Goal: Check status: Check status

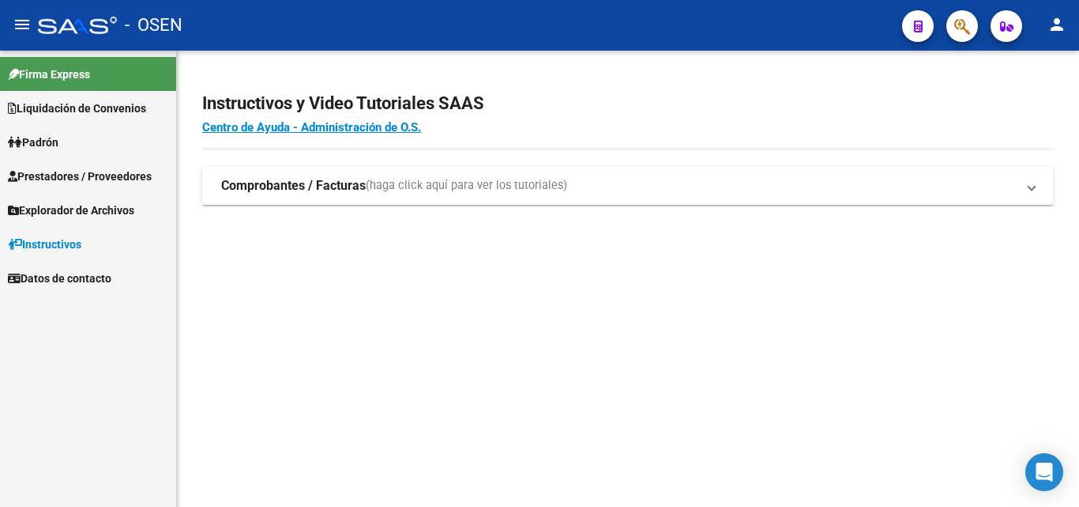
click at [964, 28] on icon "button" at bounding box center [963, 26] width 16 height 18
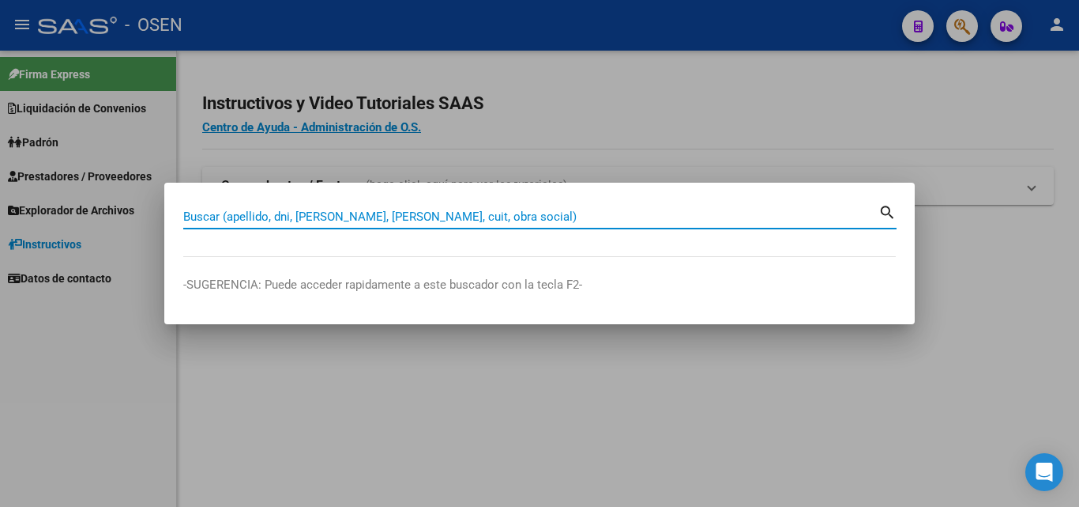
paste input "20361530463"
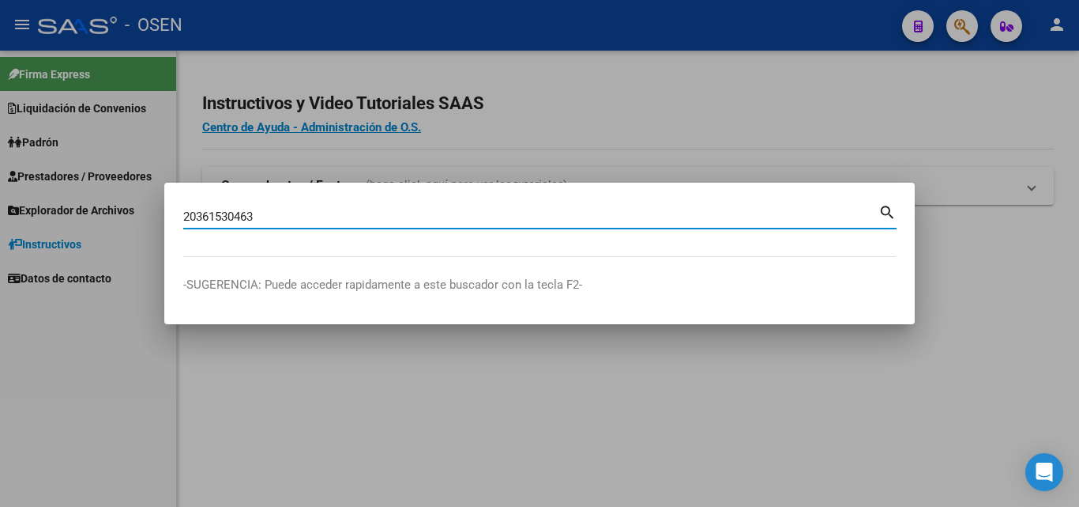
type input "20361530463"
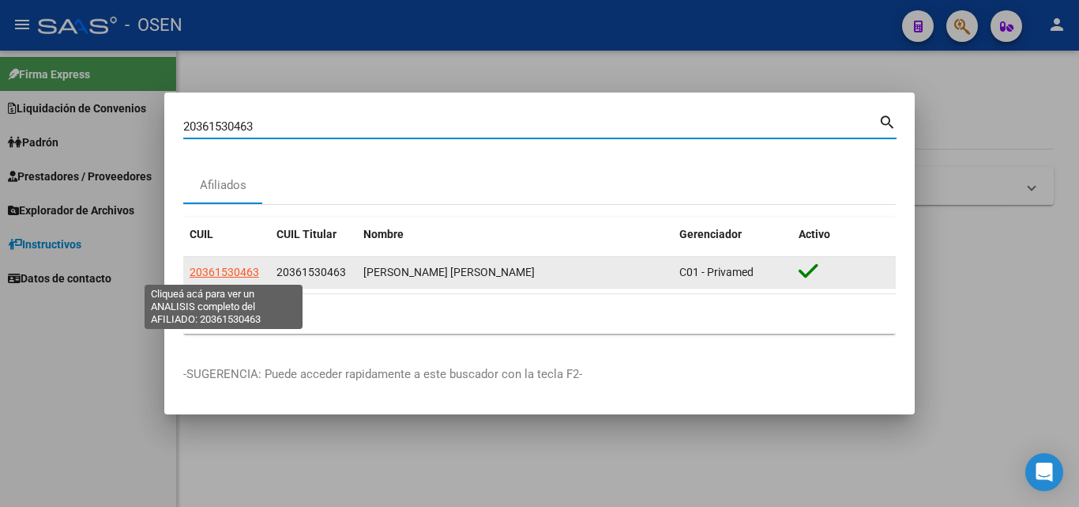
click at [244, 266] on span "20361530463" at bounding box center [225, 272] width 70 height 13
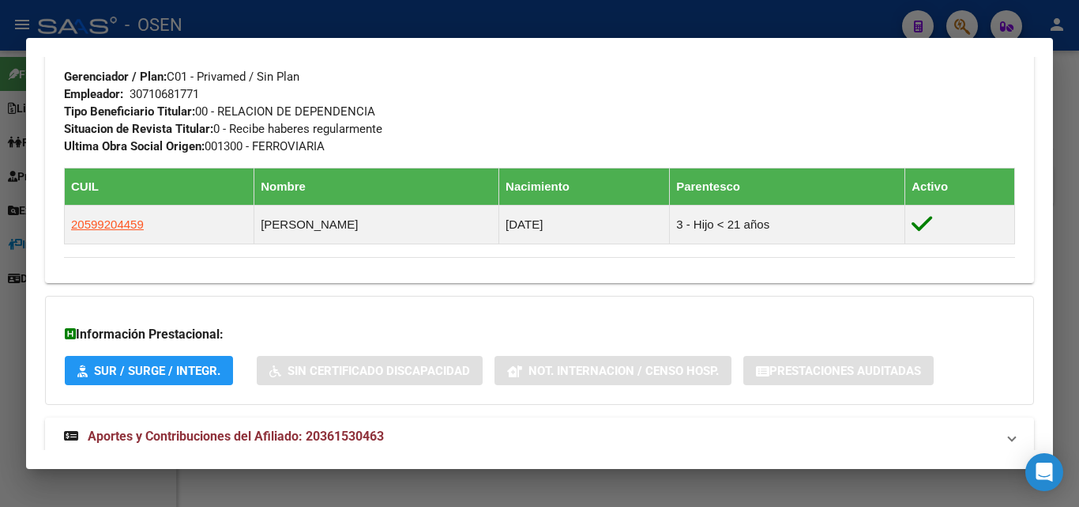
scroll to position [832, 0]
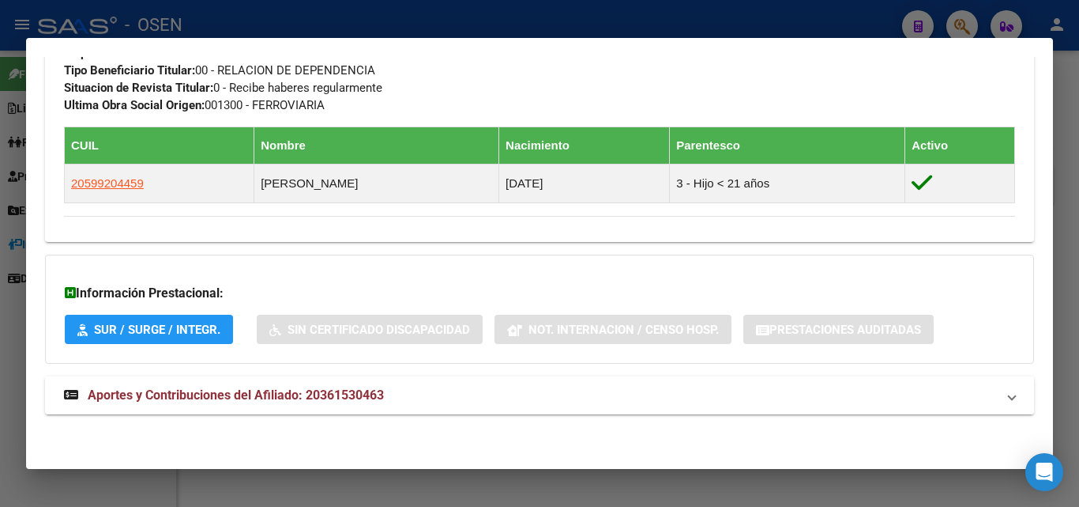
click at [460, 386] on mat-panel-title "Aportes y Contribuciones del Afiliado: 20361530463" at bounding box center [530, 395] width 932 height 19
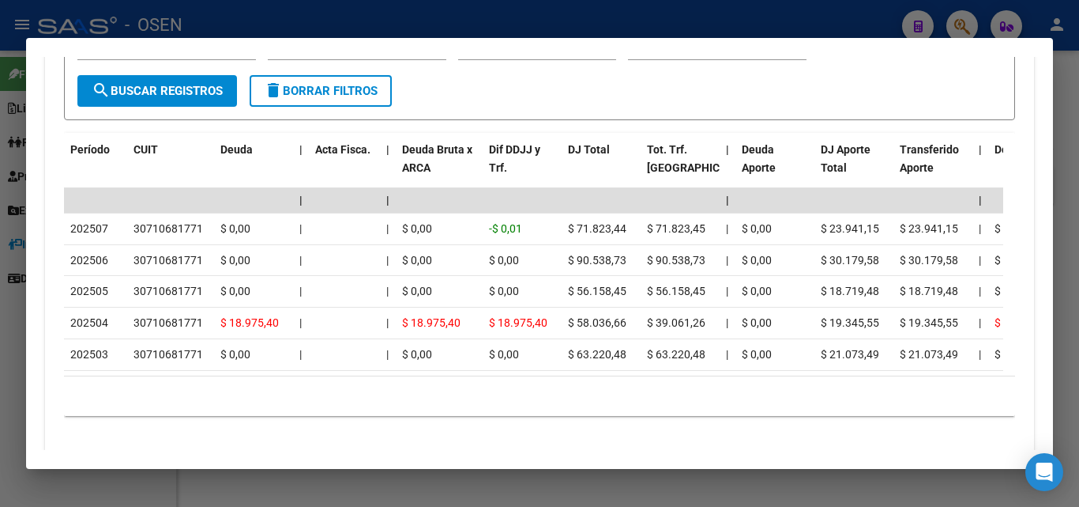
scroll to position [1399, 0]
click at [1079, 261] on div at bounding box center [539, 253] width 1079 height 507
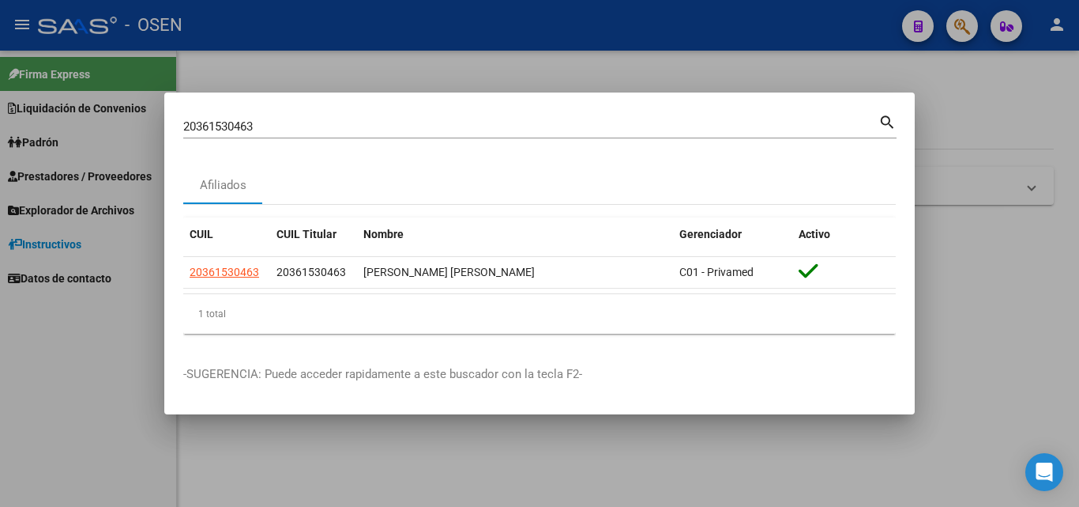
click at [1022, 275] on div at bounding box center [539, 253] width 1079 height 507
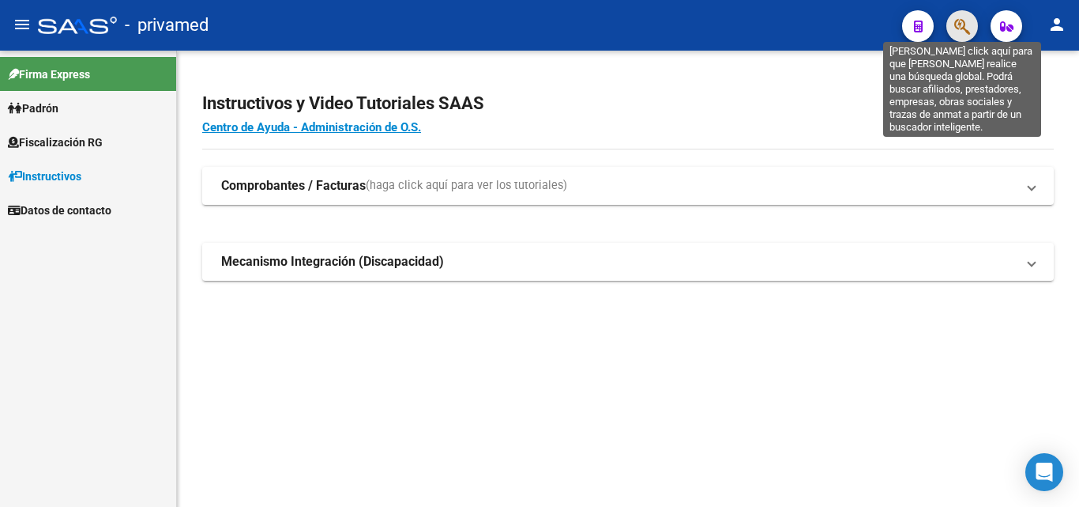
click at [959, 32] on icon "button" at bounding box center [963, 26] width 16 height 18
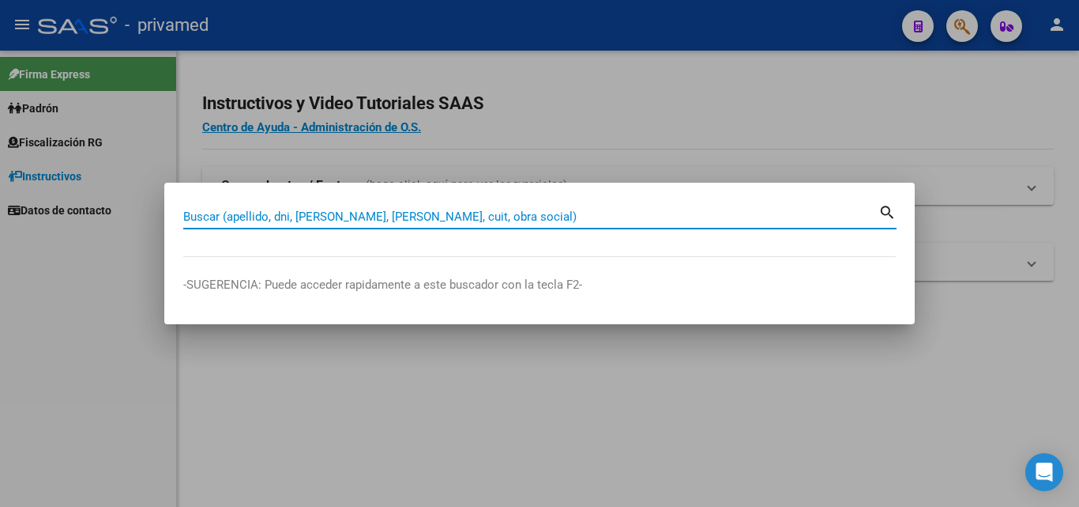
paste input "20244487166"
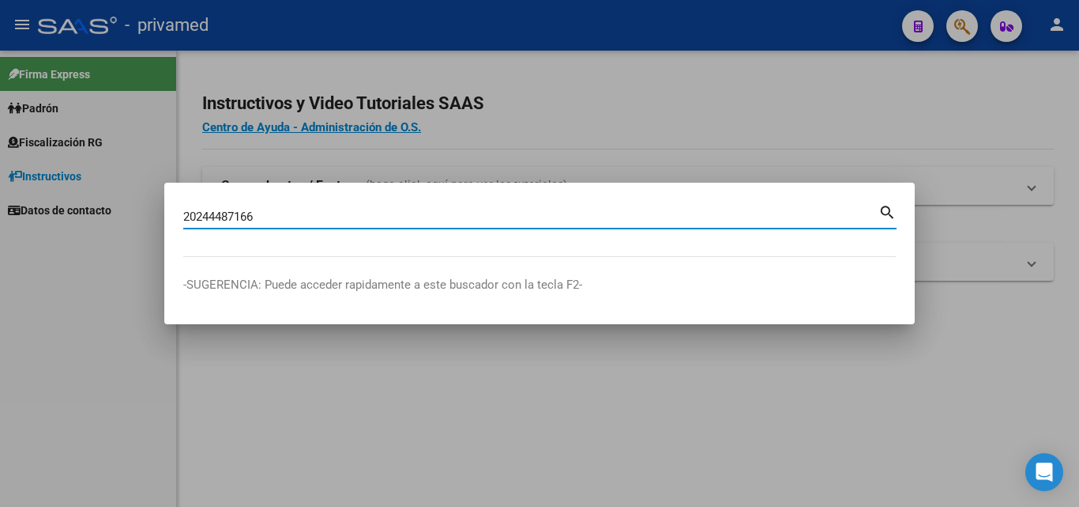
type input "20244487166"
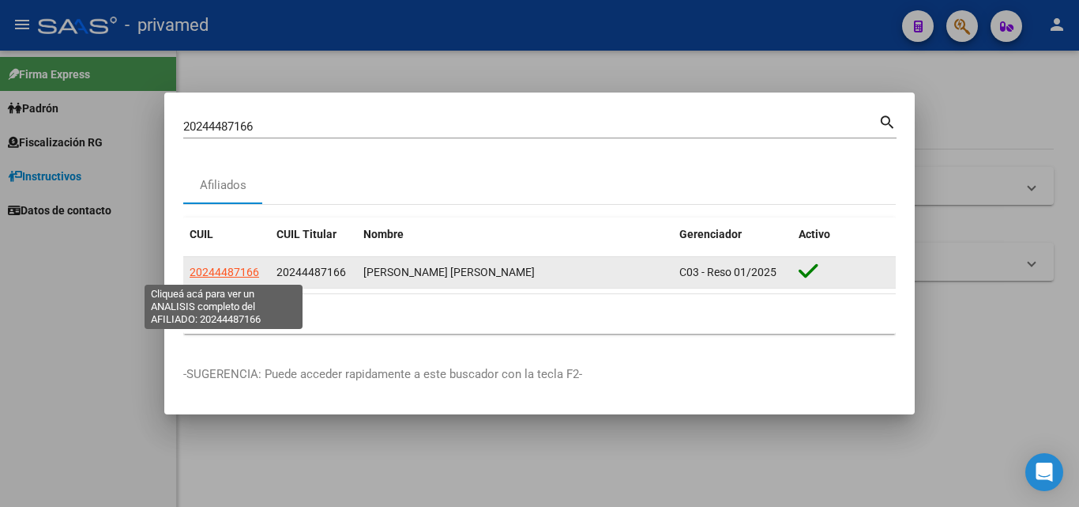
click at [245, 269] on span "20244487166" at bounding box center [225, 272] width 70 height 13
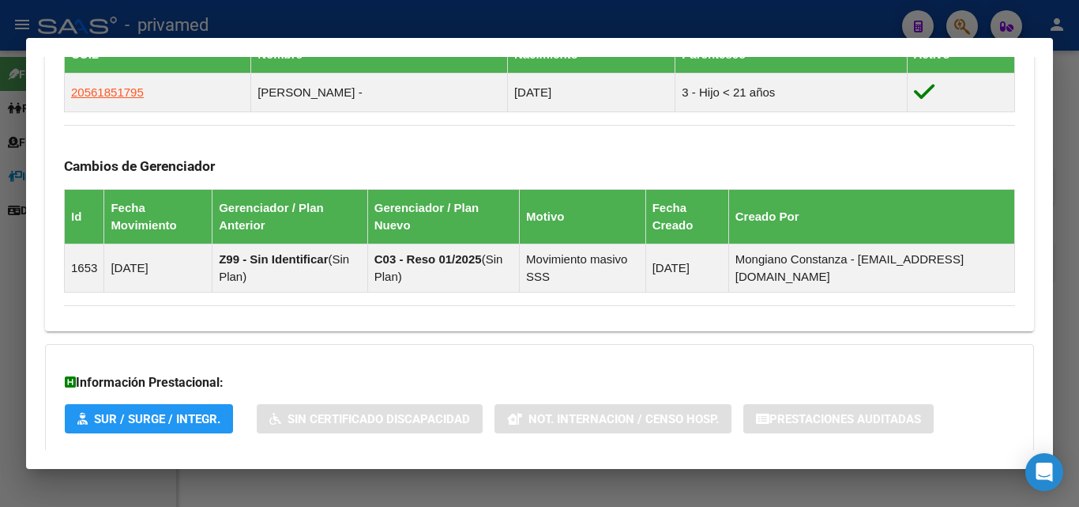
scroll to position [994, 0]
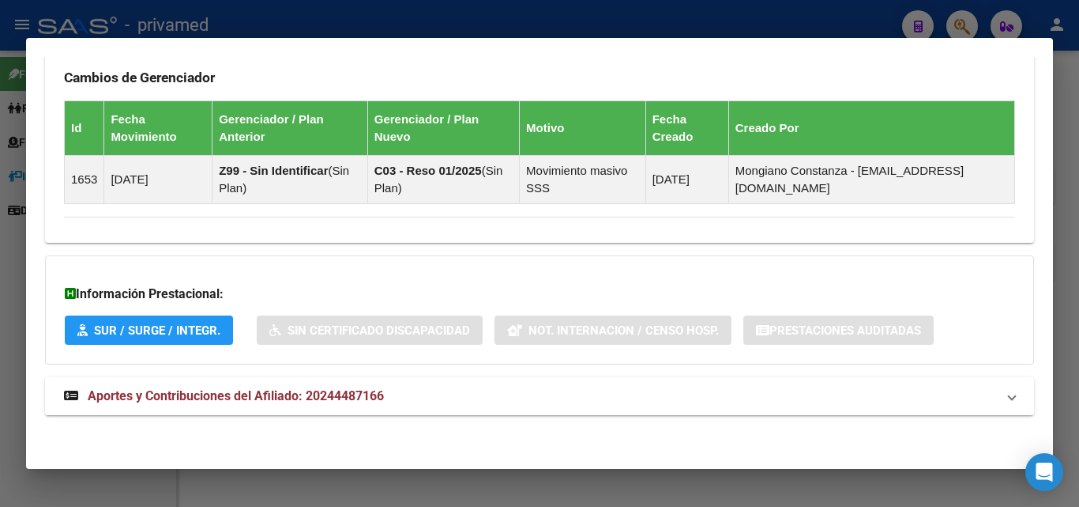
click at [372, 399] on span "Aportes y Contribuciones del Afiliado: 20244487166" at bounding box center [236, 395] width 296 height 15
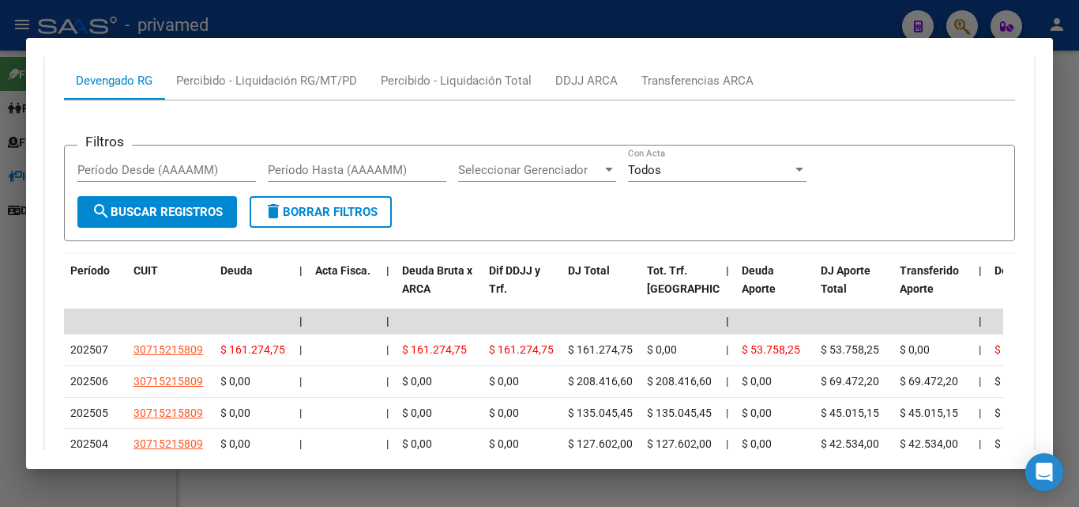
scroll to position [1425, 0]
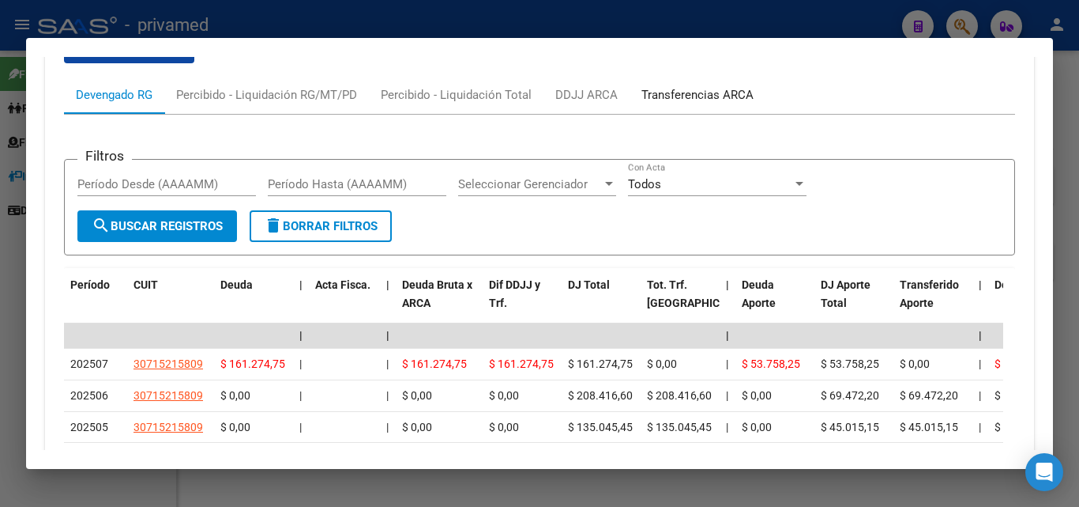
click at [671, 99] on div "Transferencias ARCA" at bounding box center [698, 94] width 112 height 17
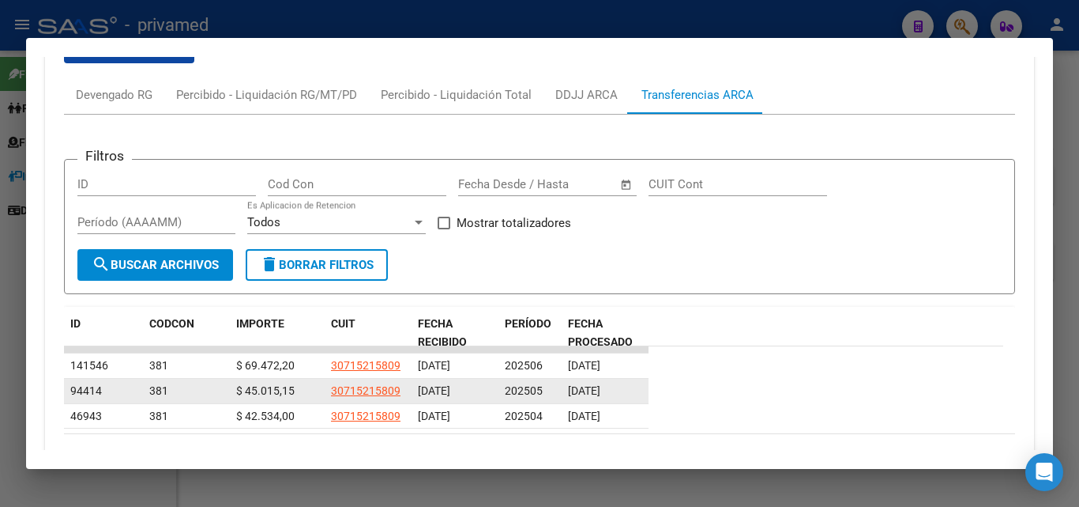
scroll to position [1522, 0]
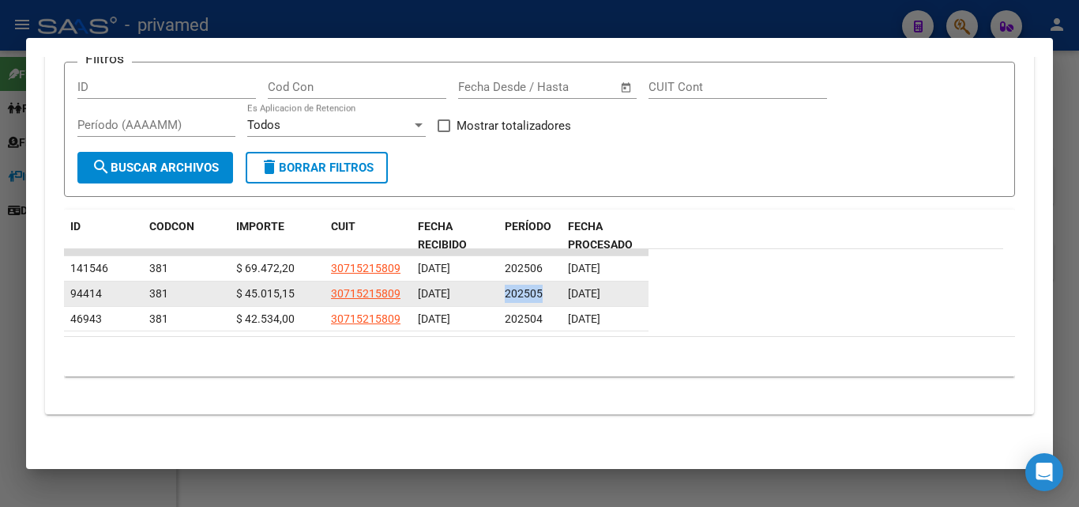
drag, startPoint x: 545, startPoint y: 292, endPoint x: 505, endPoint y: 291, distance: 40.3
click at [503, 292] on datatable-body-cell "202505" at bounding box center [530, 293] width 63 height 24
click at [554, 296] on div "202505" at bounding box center [530, 293] width 51 height 18
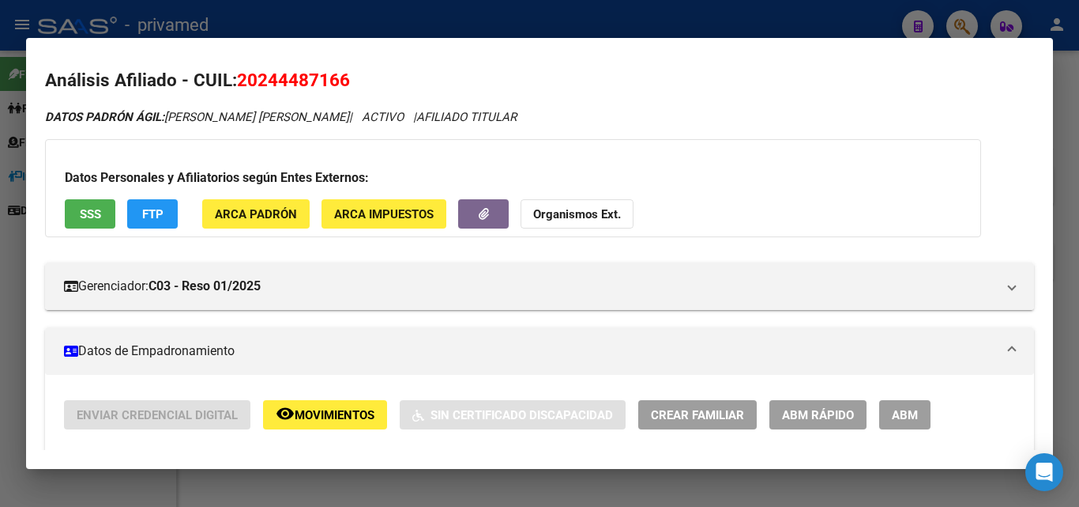
scroll to position [0, 0]
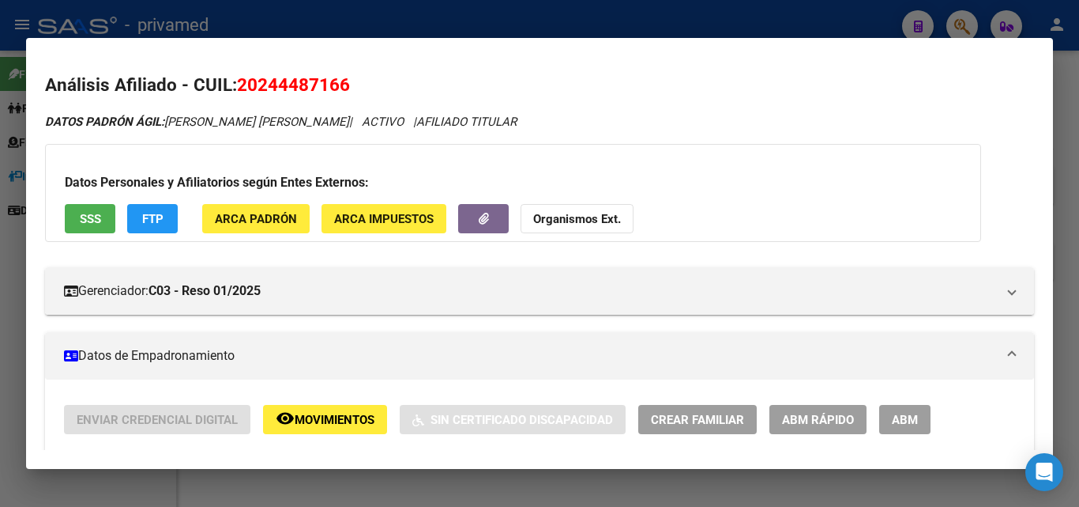
click at [1068, 235] on div at bounding box center [539, 253] width 1079 height 507
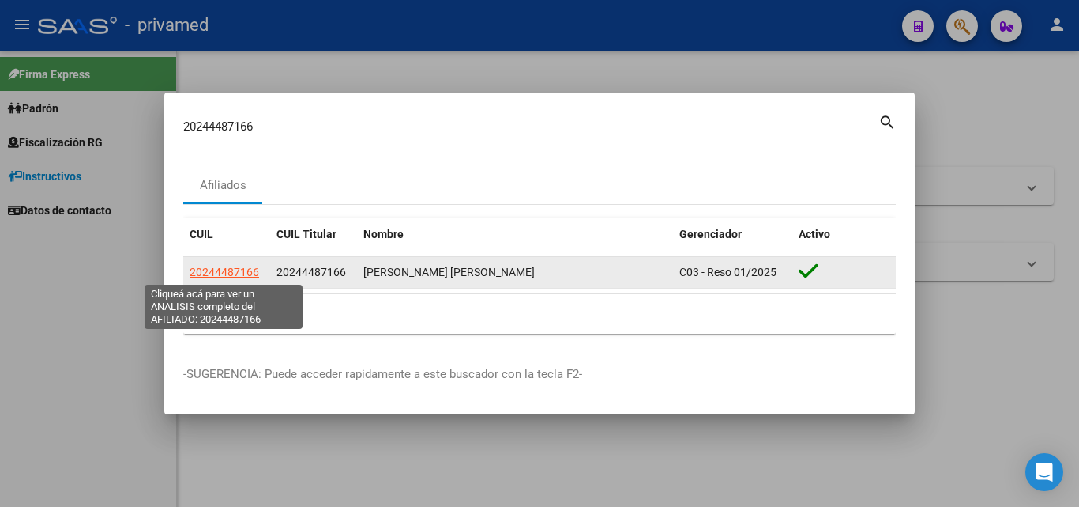
click at [228, 270] on span "20244487166" at bounding box center [225, 272] width 70 height 13
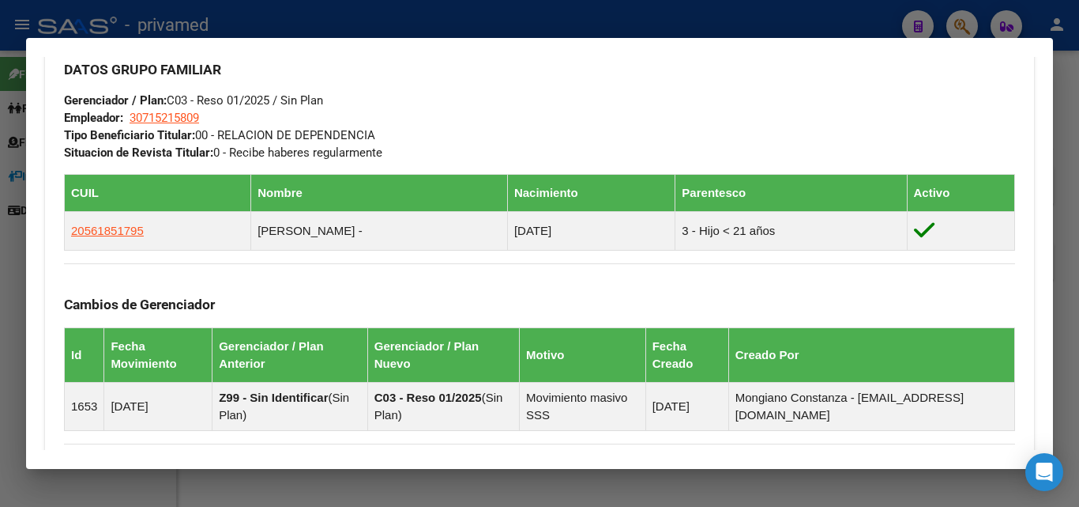
scroll to position [994, 0]
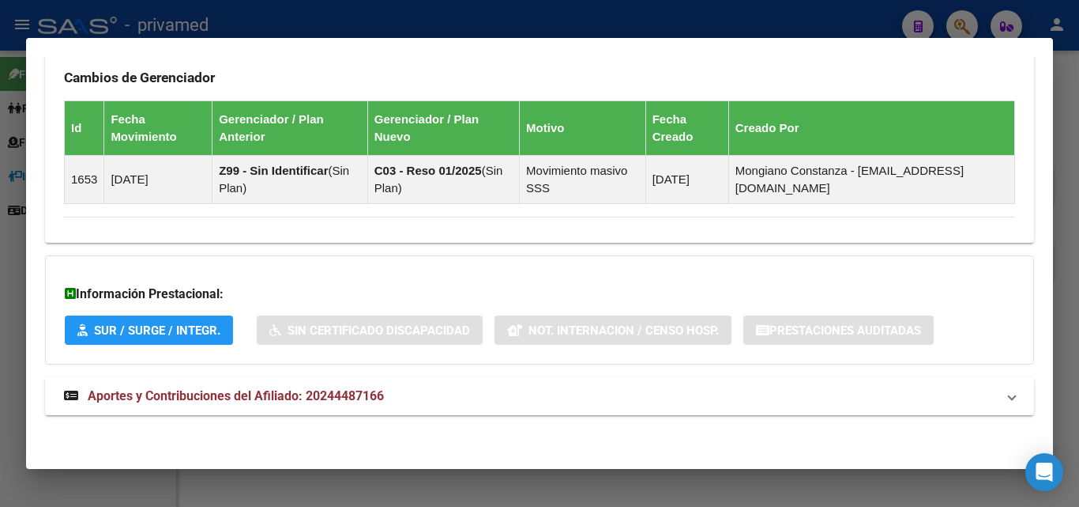
click at [280, 411] on mat-expansion-panel-header "Aportes y Contribuciones del Afiliado: 20244487166" at bounding box center [539, 396] width 989 height 38
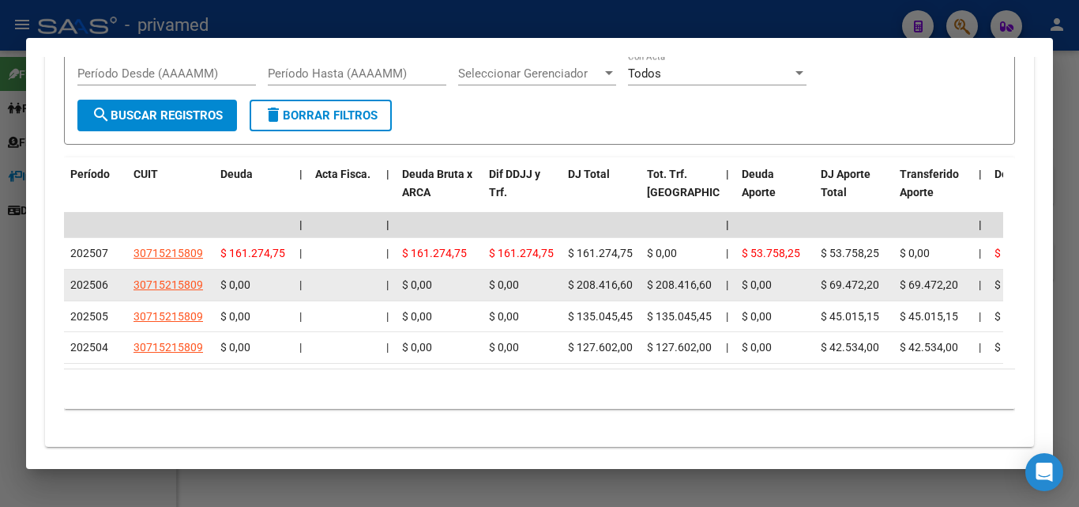
scroll to position [1561, 0]
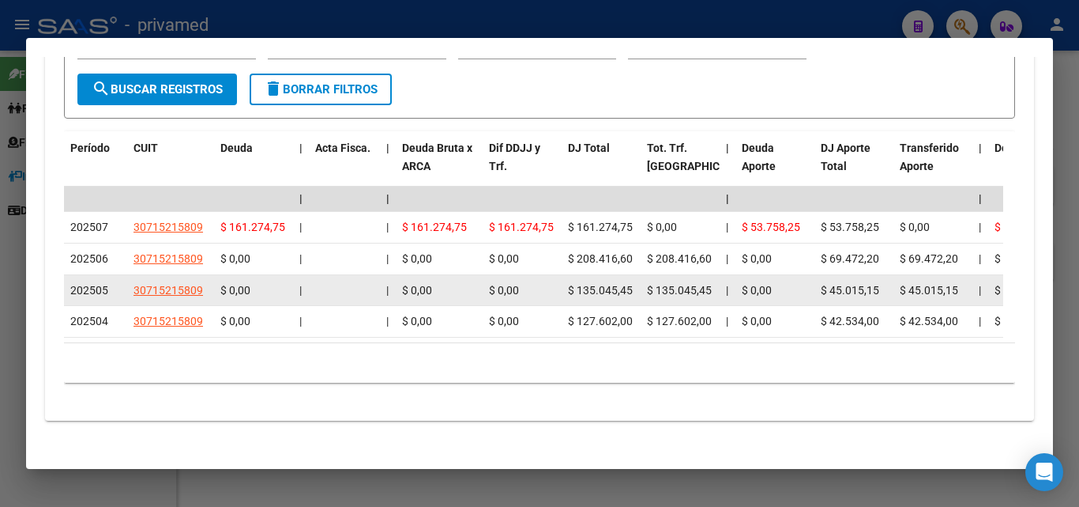
drag, startPoint x: 631, startPoint y: 292, endPoint x: 574, endPoint y: 286, distance: 57.2
click at [574, 286] on span "$ 135.045,45" at bounding box center [600, 290] width 65 height 13
drag, startPoint x: 567, startPoint y: 287, endPoint x: 635, endPoint y: 292, distance: 67.4
click at [635, 292] on datatable-body-cell "$ 135.045,45" at bounding box center [601, 290] width 79 height 31
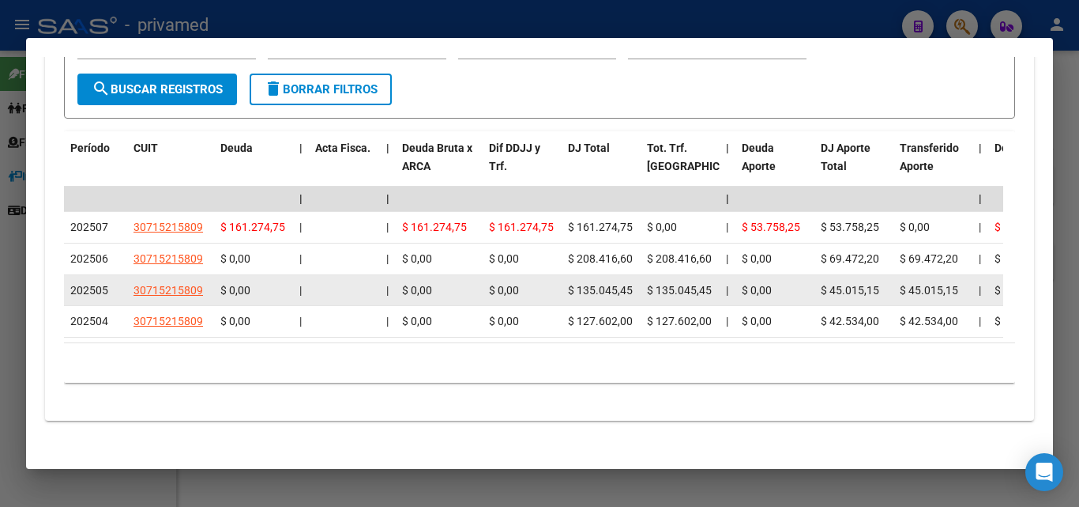
copy span "$ 135.045,45"
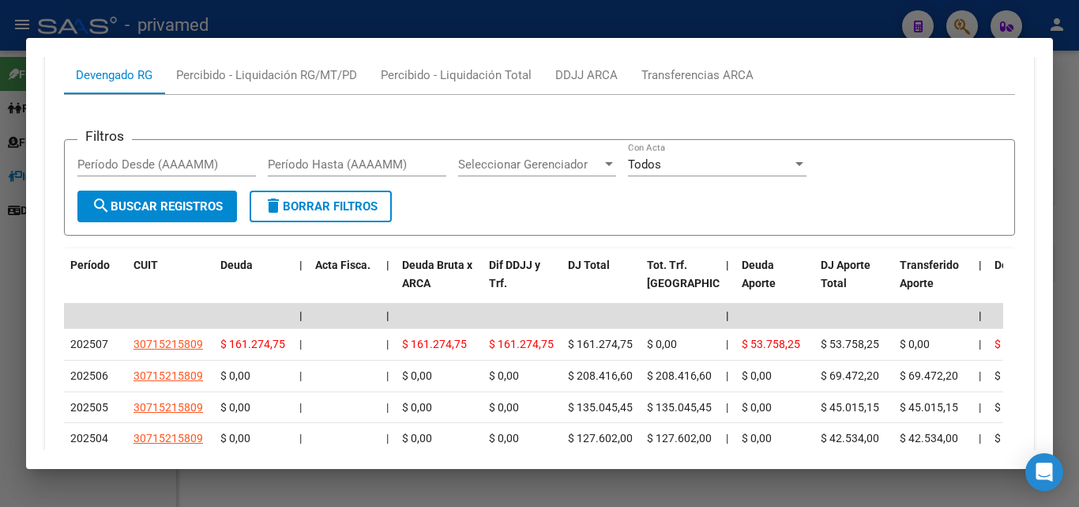
scroll to position [1343, 0]
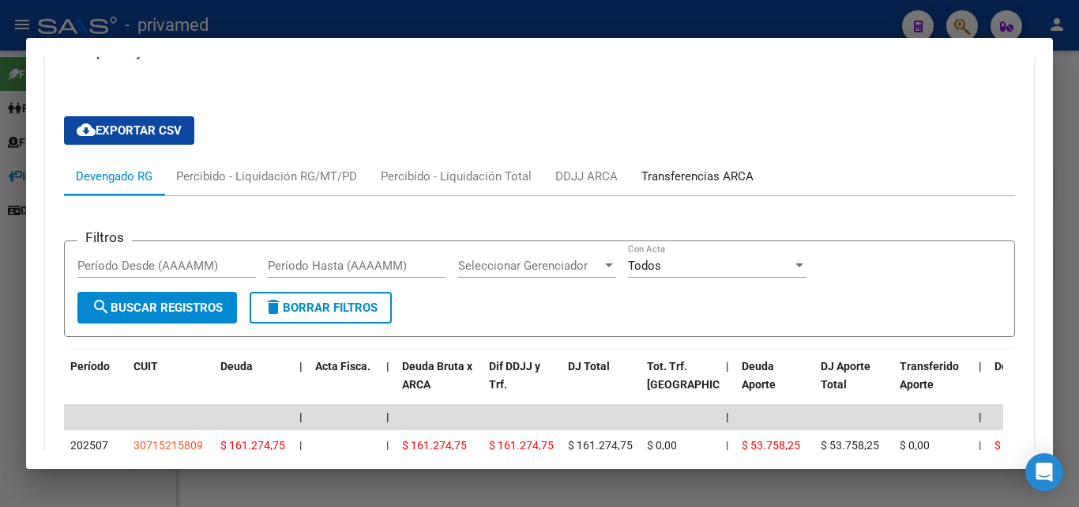
click at [669, 171] on div "Transferencias ARCA" at bounding box center [698, 176] width 112 height 17
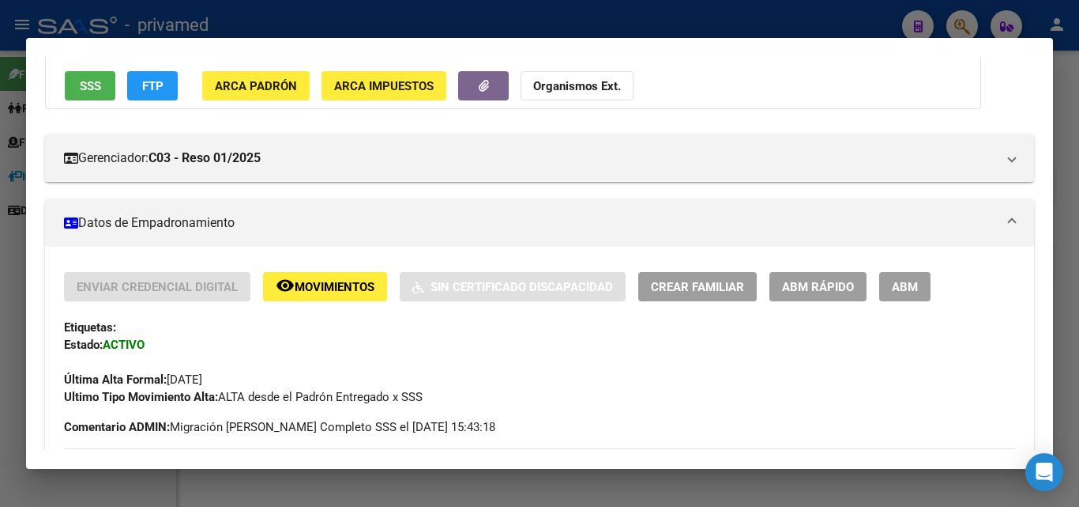
scroll to position [0, 0]
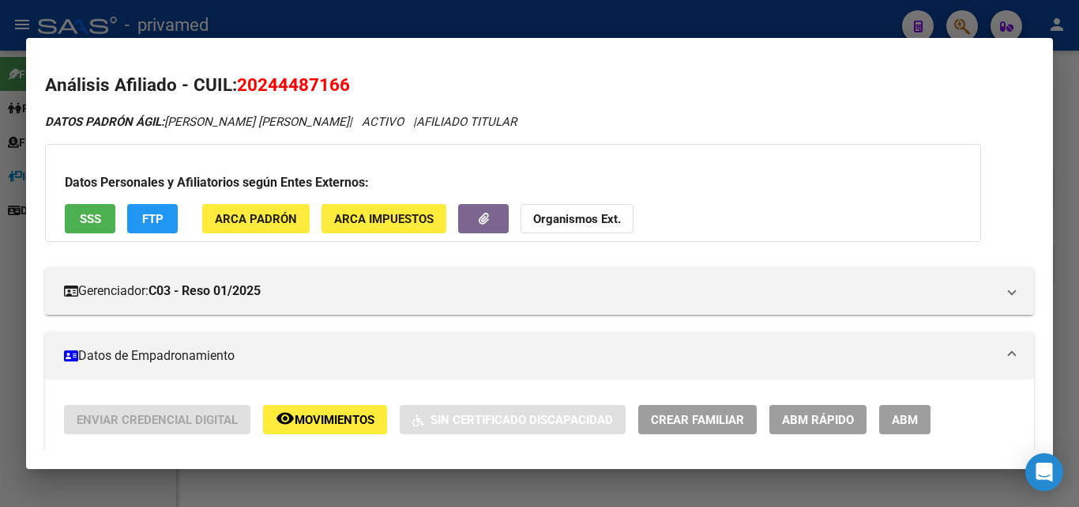
click at [809, 15] on div at bounding box center [539, 253] width 1079 height 507
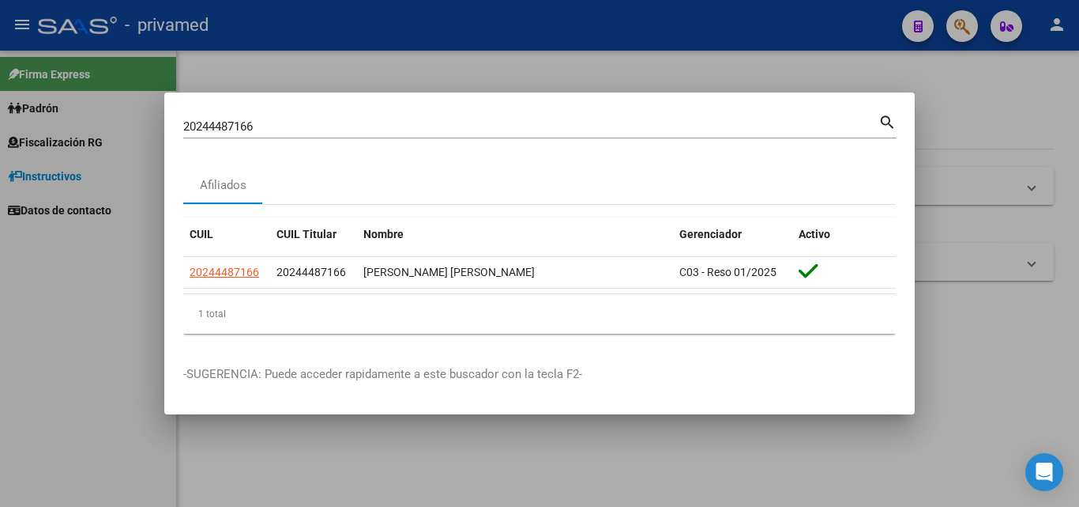
click at [809, 15] on div at bounding box center [539, 253] width 1079 height 507
